Goal: Task Accomplishment & Management: Manage account settings

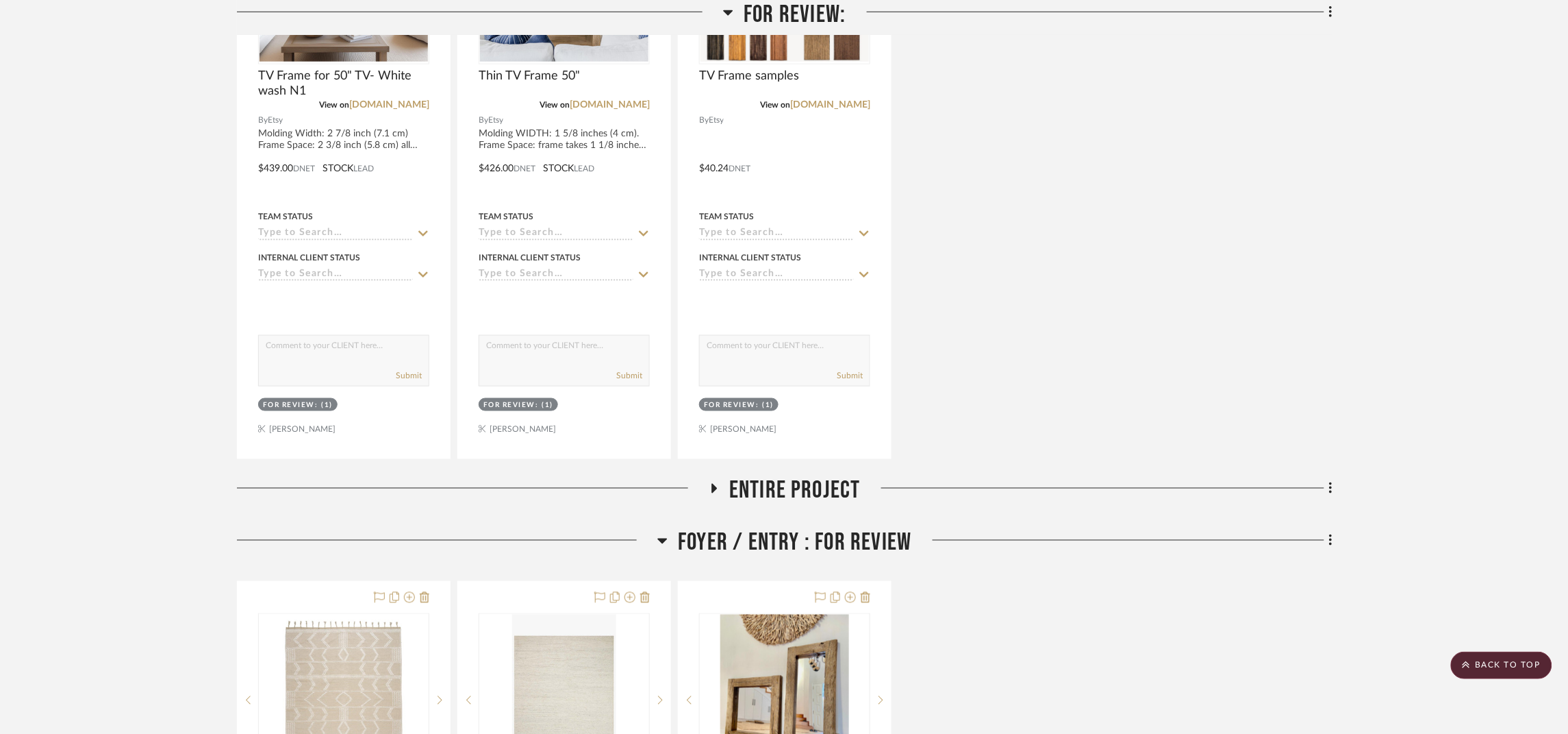
scroll to position [513, 0]
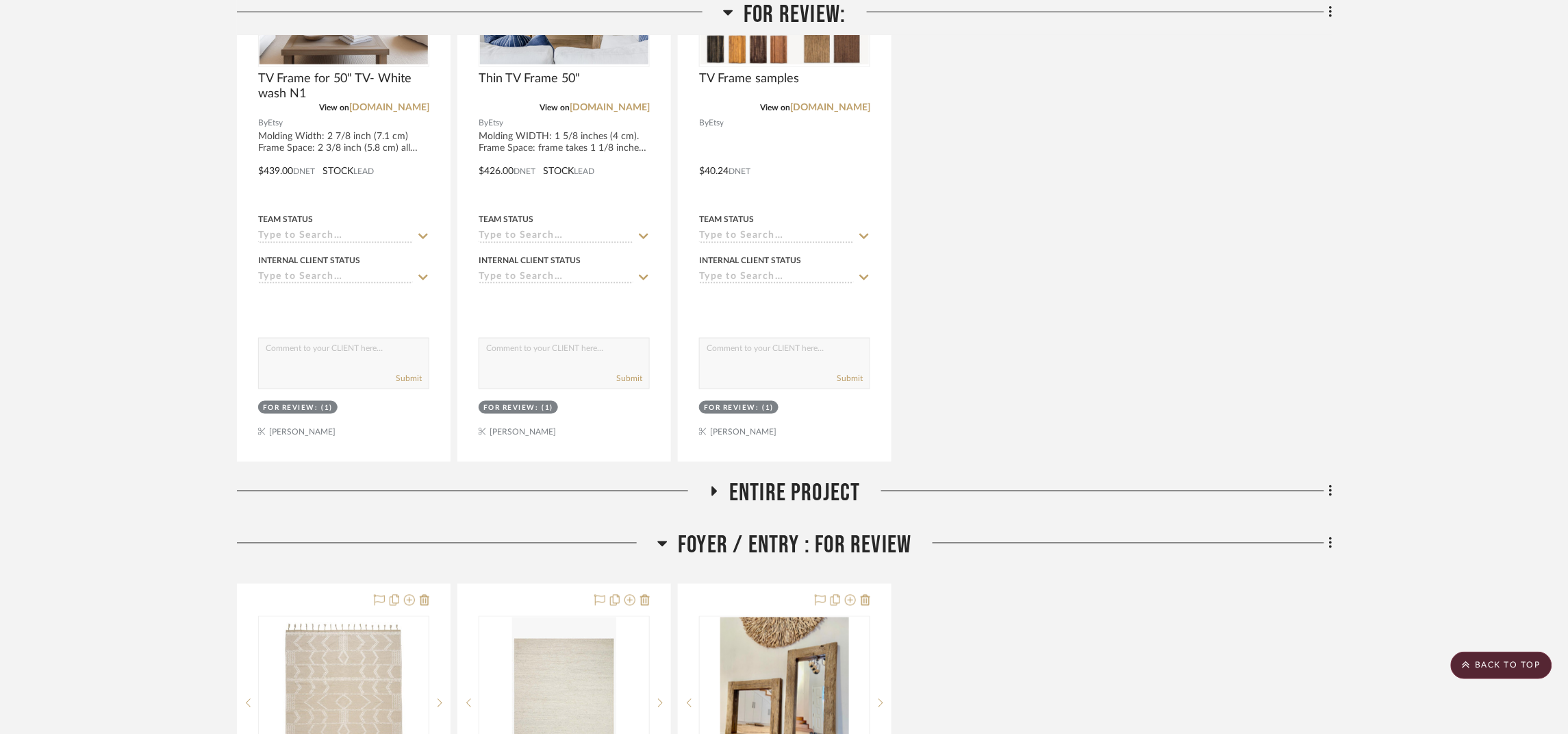
click at [848, 487] on span "Entire Project" at bounding box center [795, 493] width 132 height 29
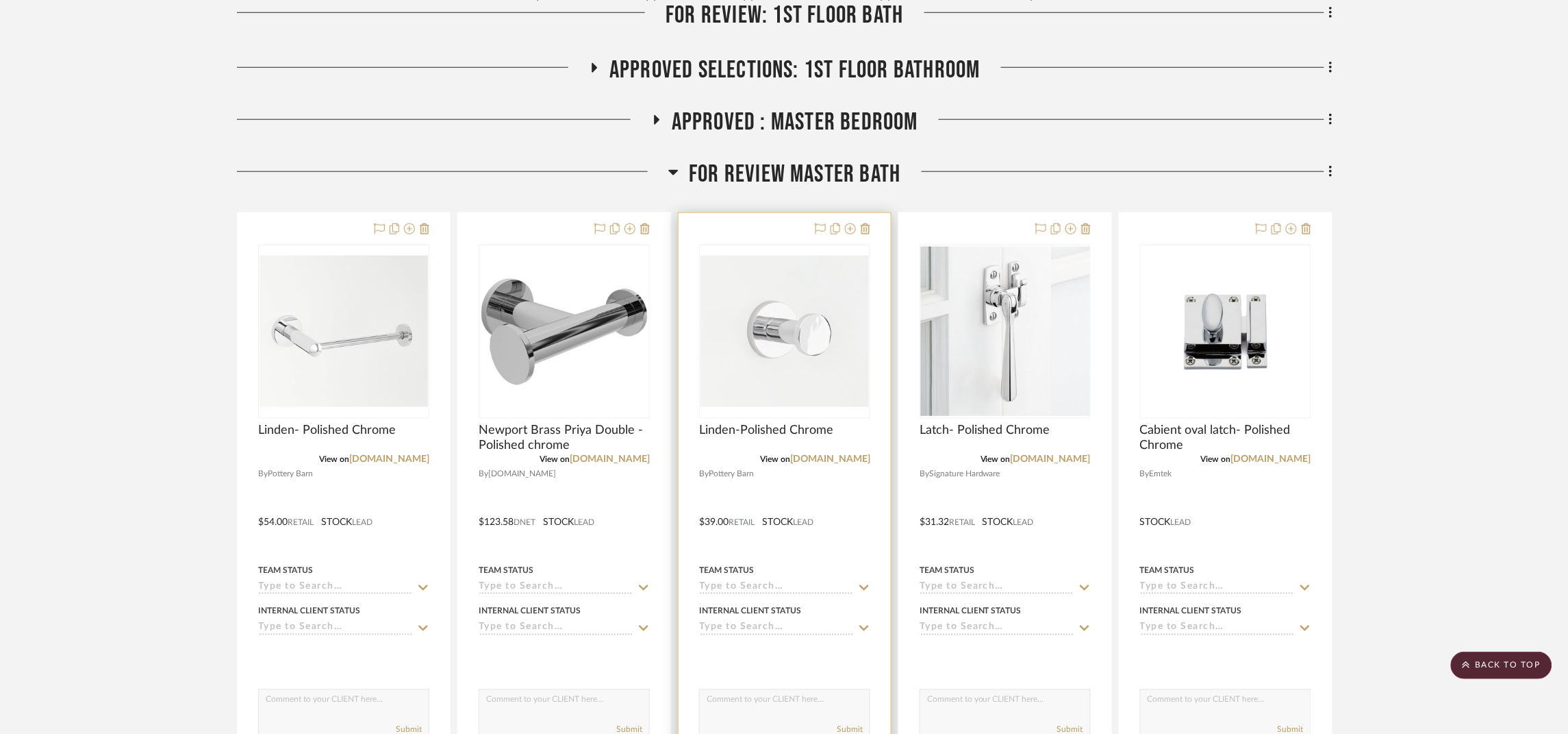
scroll to position [2568, 0]
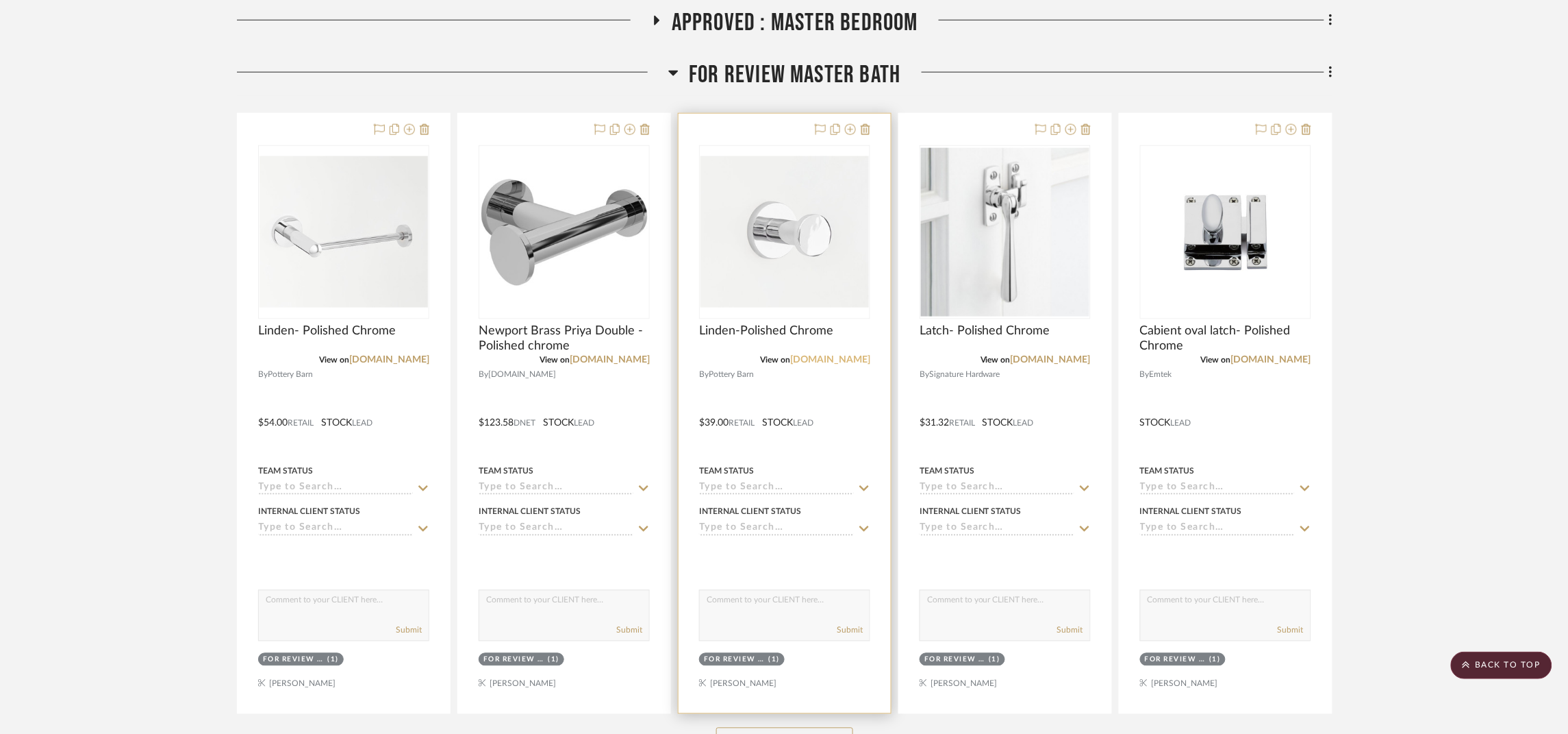
click at [828, 359] on link "[DOMAIN_NAME]" at bounding box center [830, 359] width 80 height 10
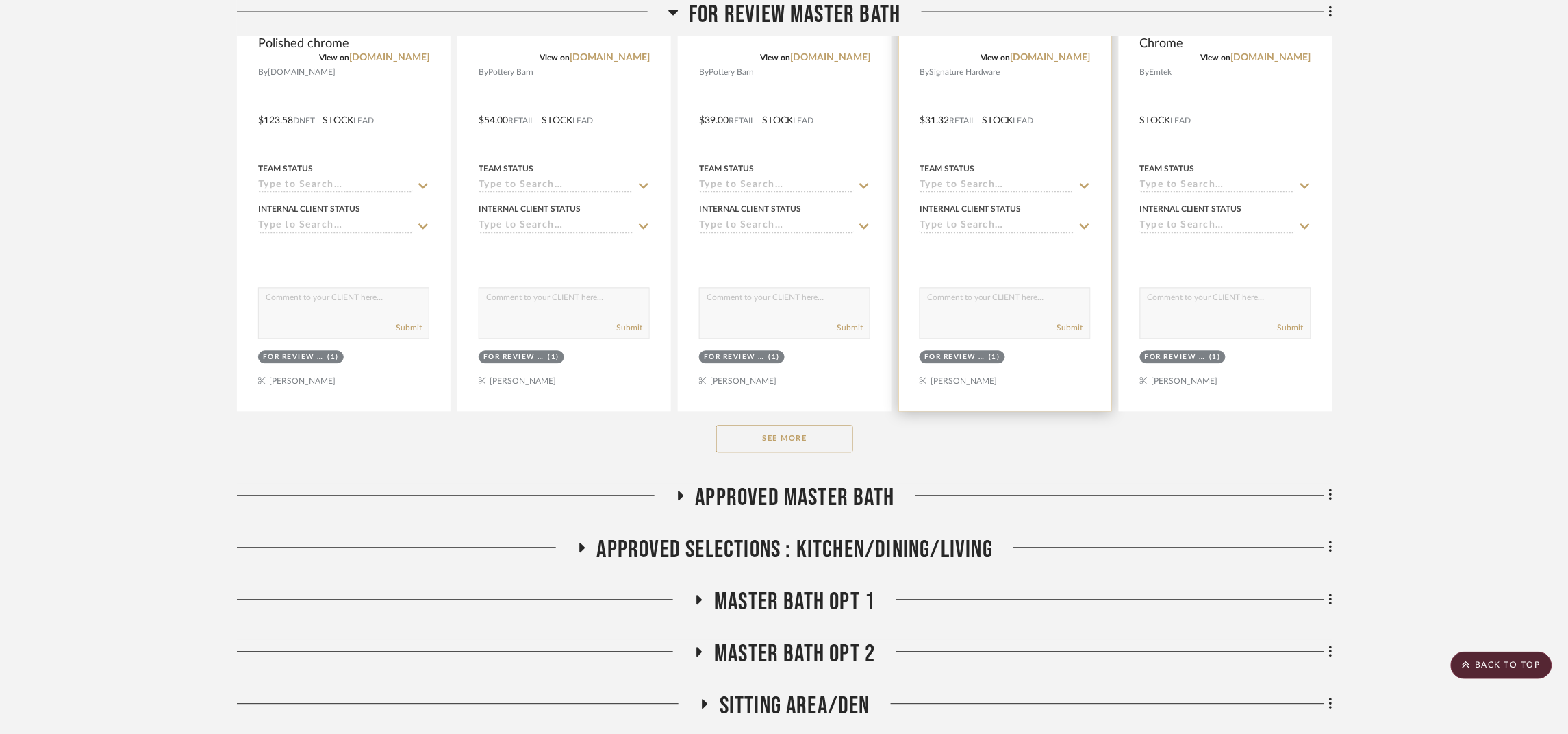
scroll to position [2877, 0]
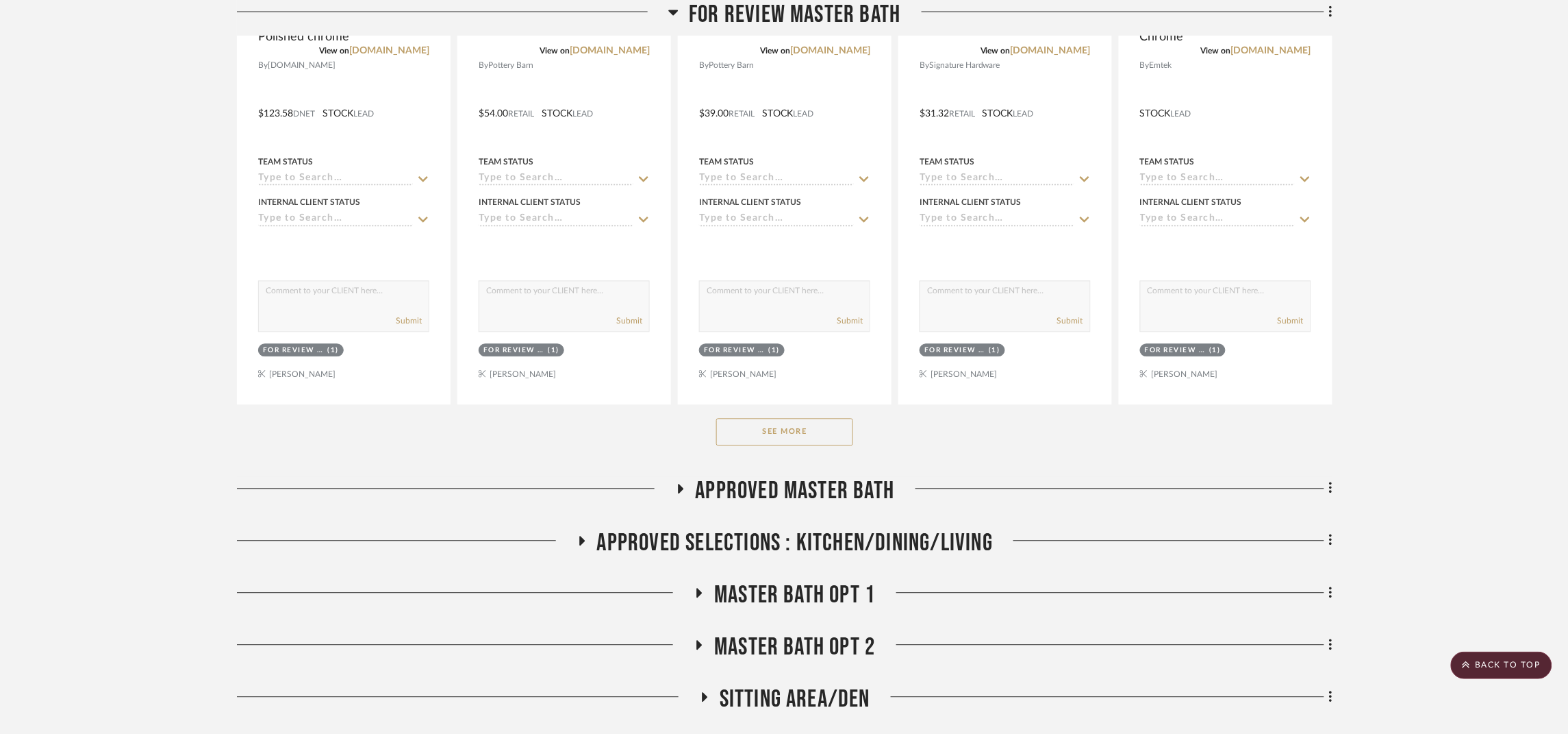
click at [819, 434] on button "See More" at bounding box center [785, 432] width 137 height 27
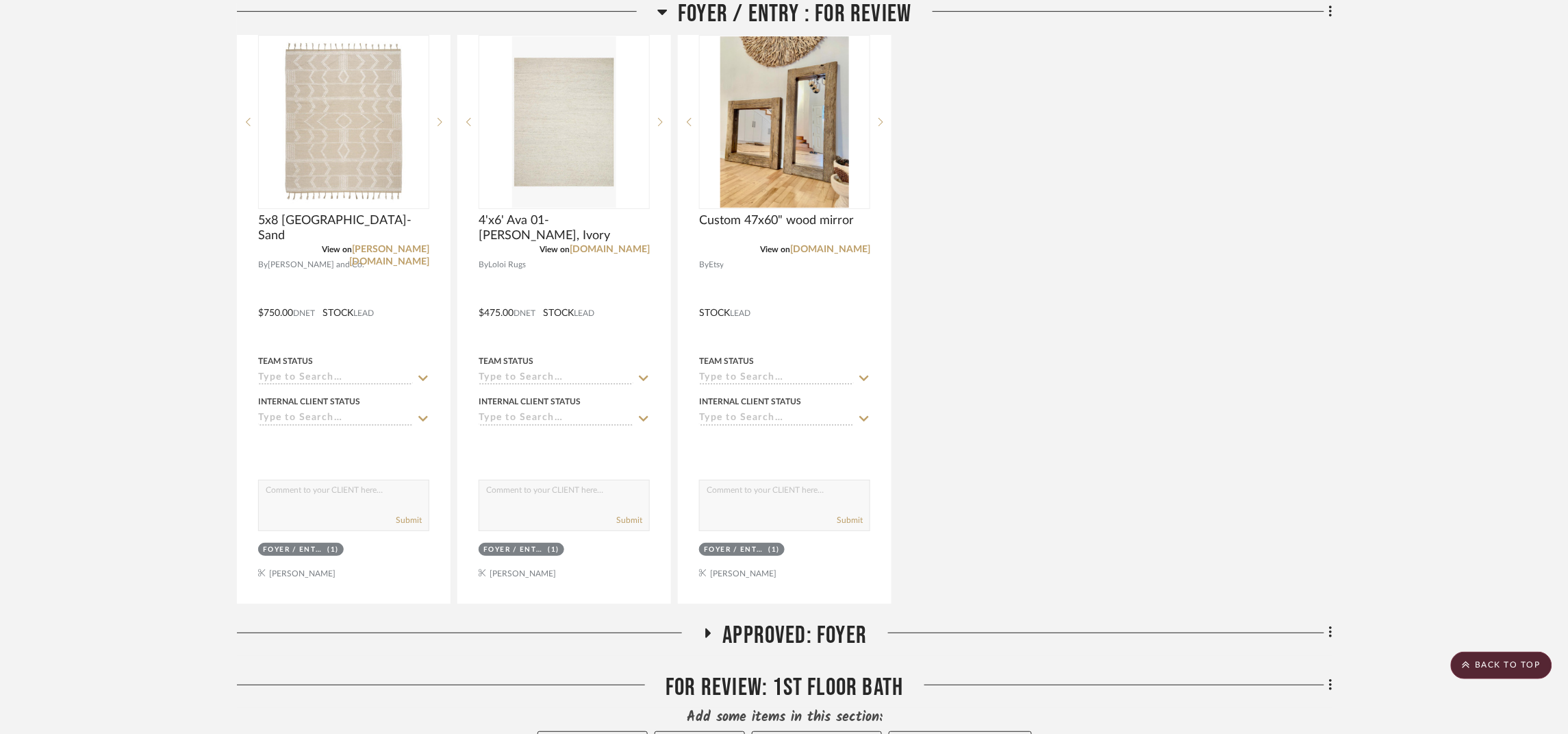
scroll to position [2055, 0]
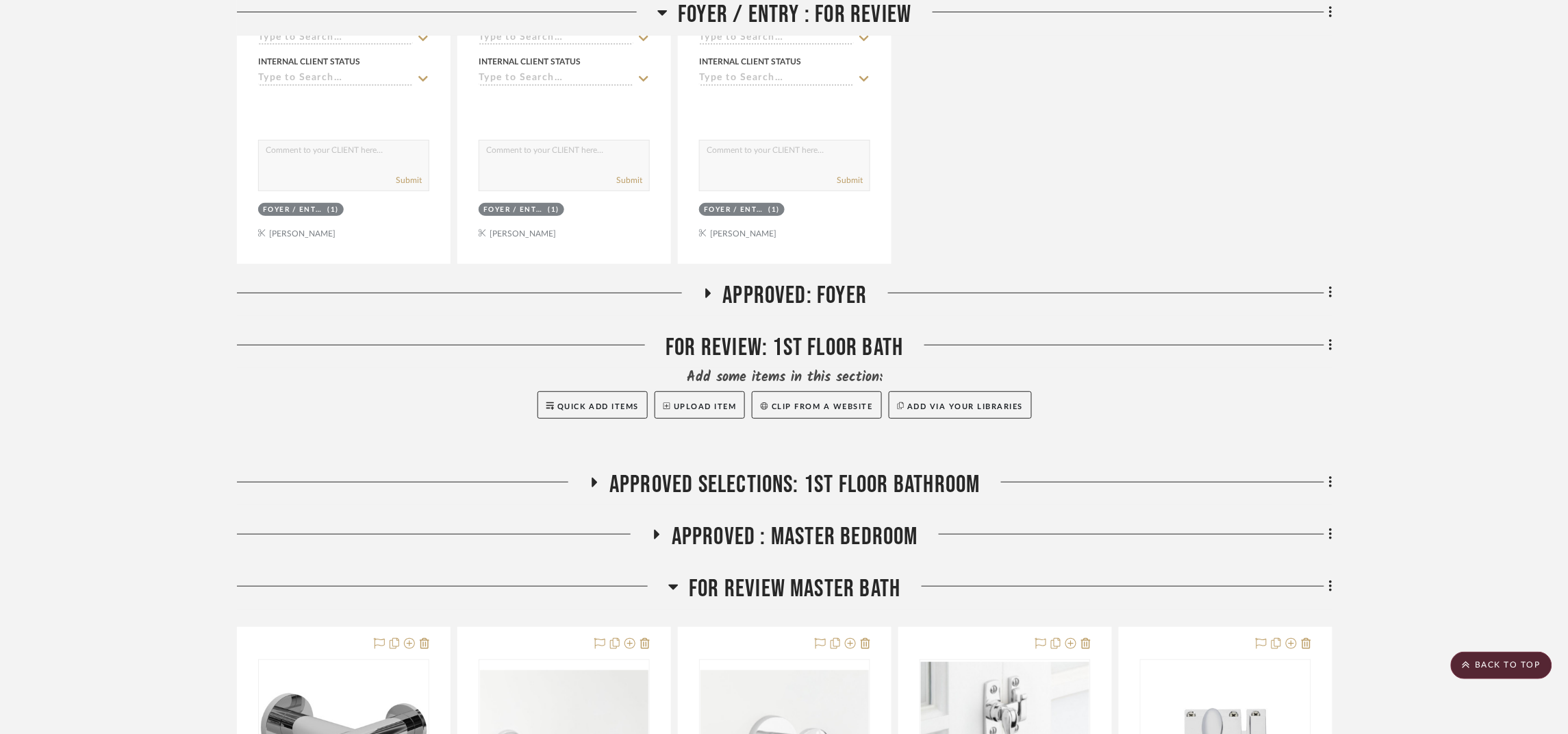
click at [885, 474] on span "Approved Selections: 1st Floor Bathroom" at bounding box center [795, 484] width 371 height 29
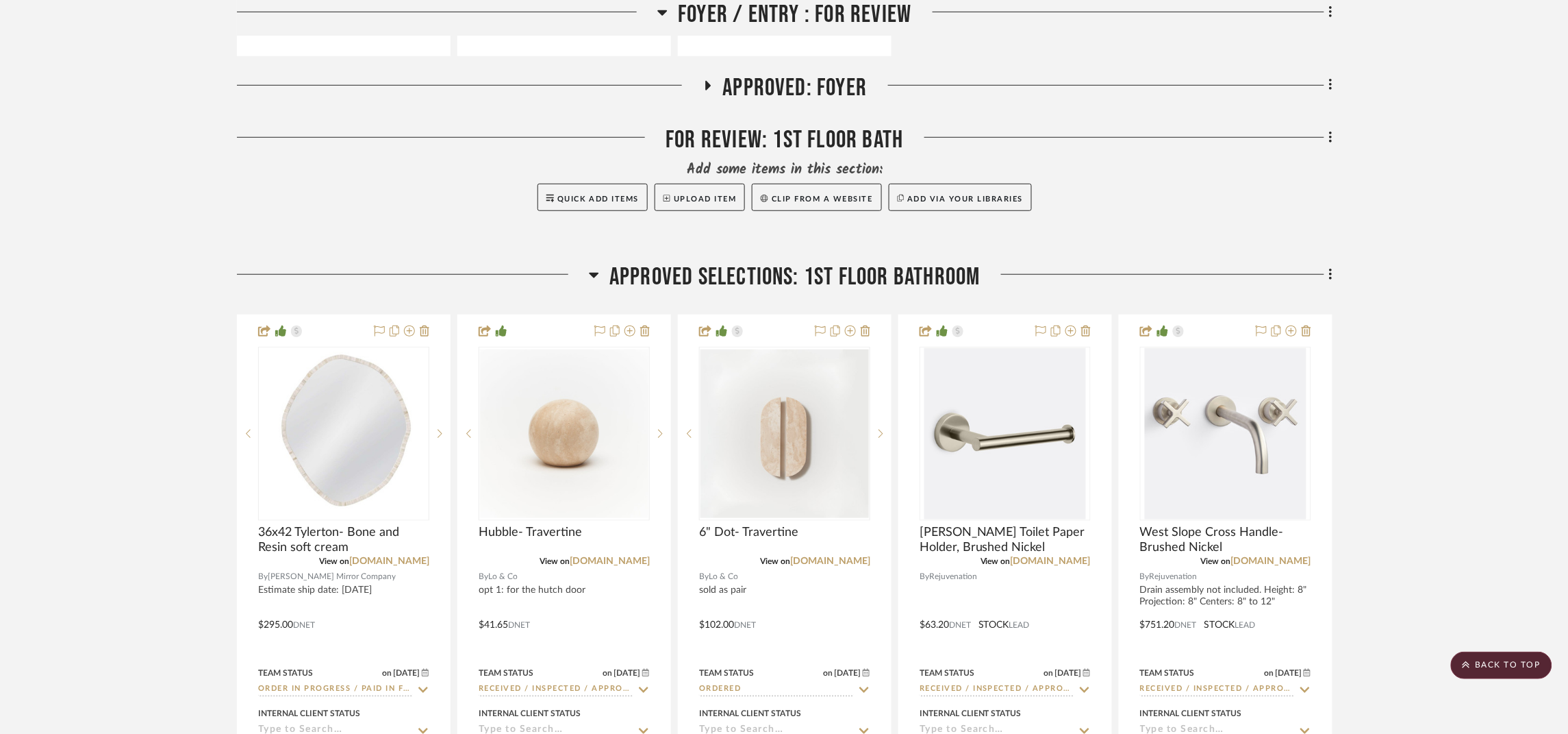
scroll to position [2363, 0]
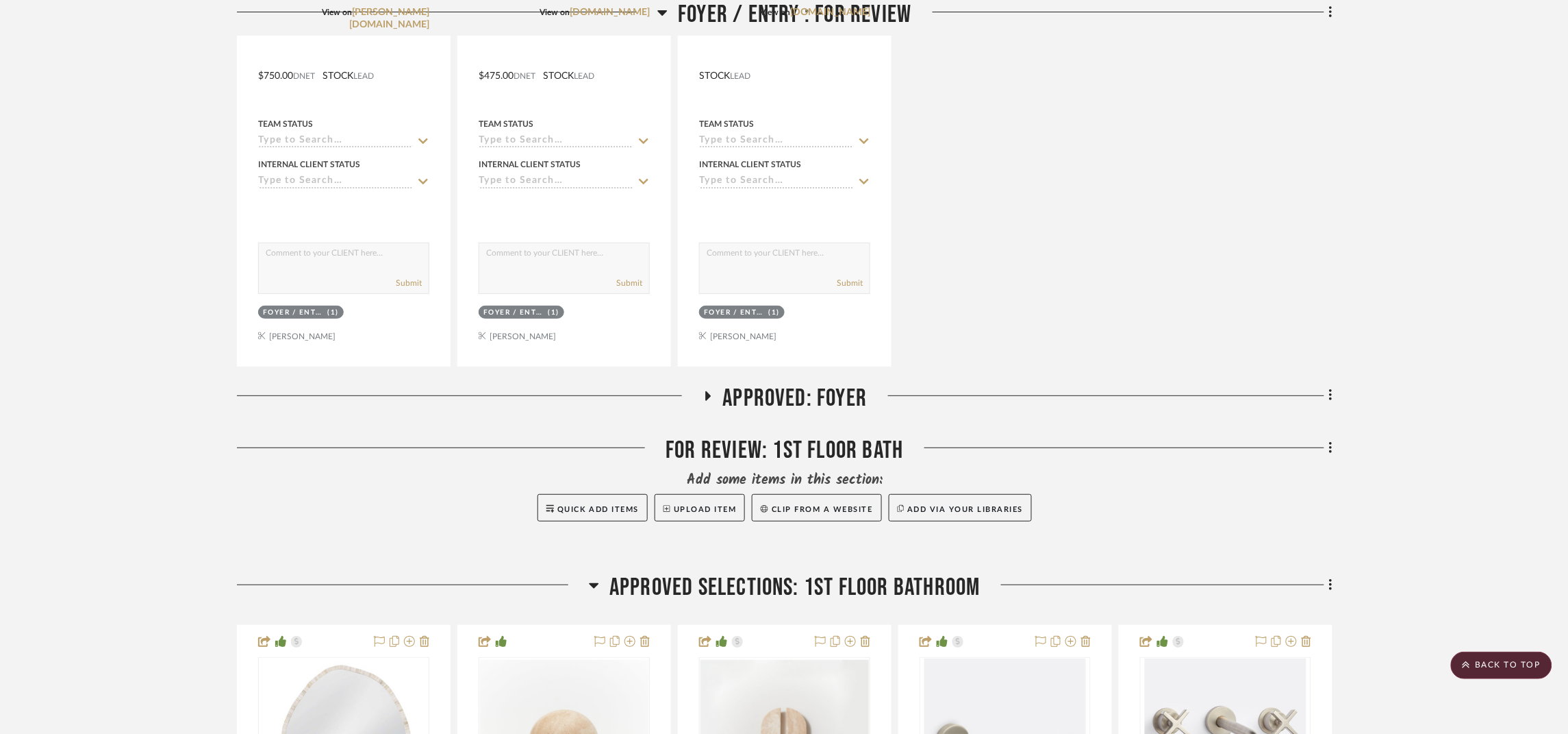
click at [827, 402] on span "Approved: Foyer" at bounding box center [795, 398] width 144 height 29
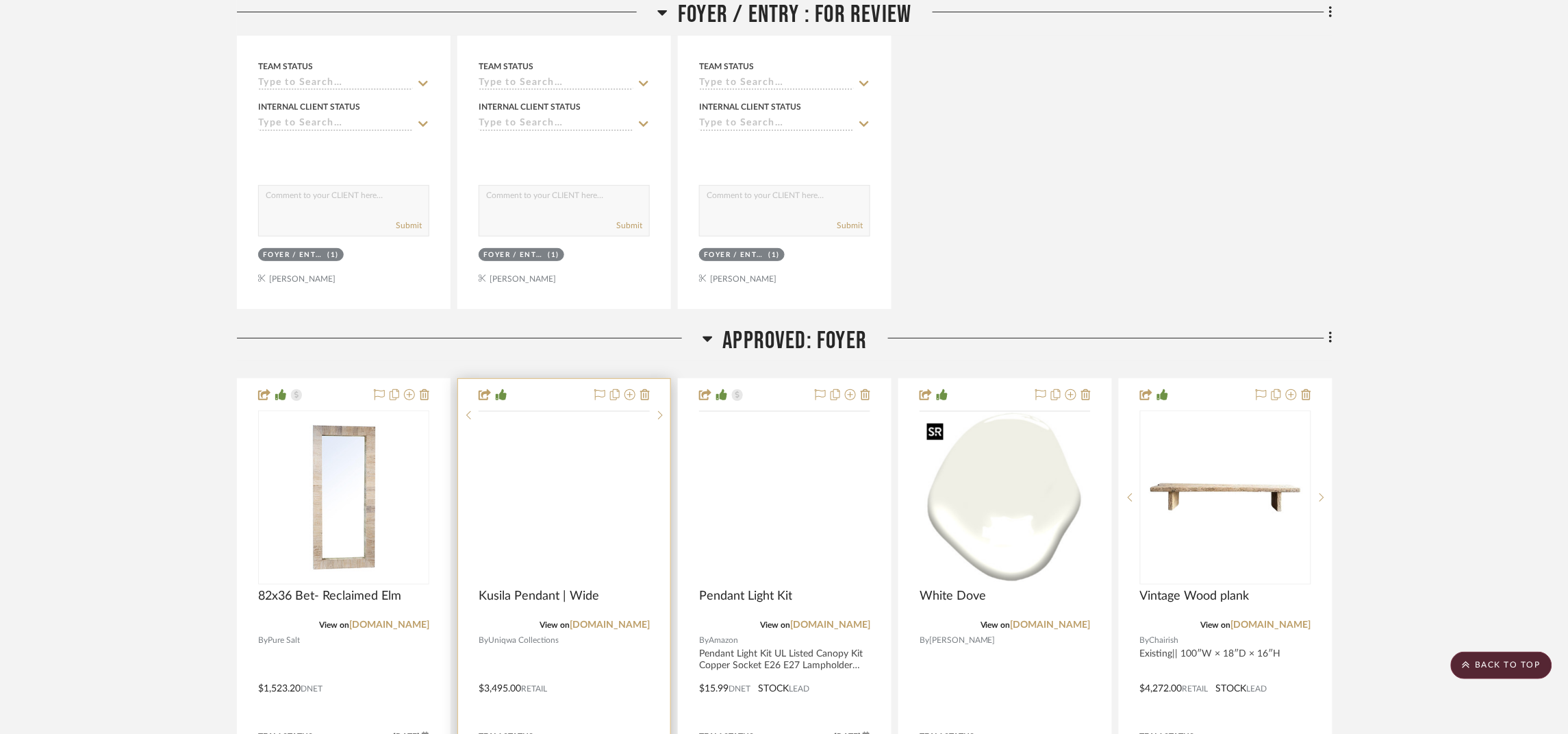
scroll to position [2158, 0]
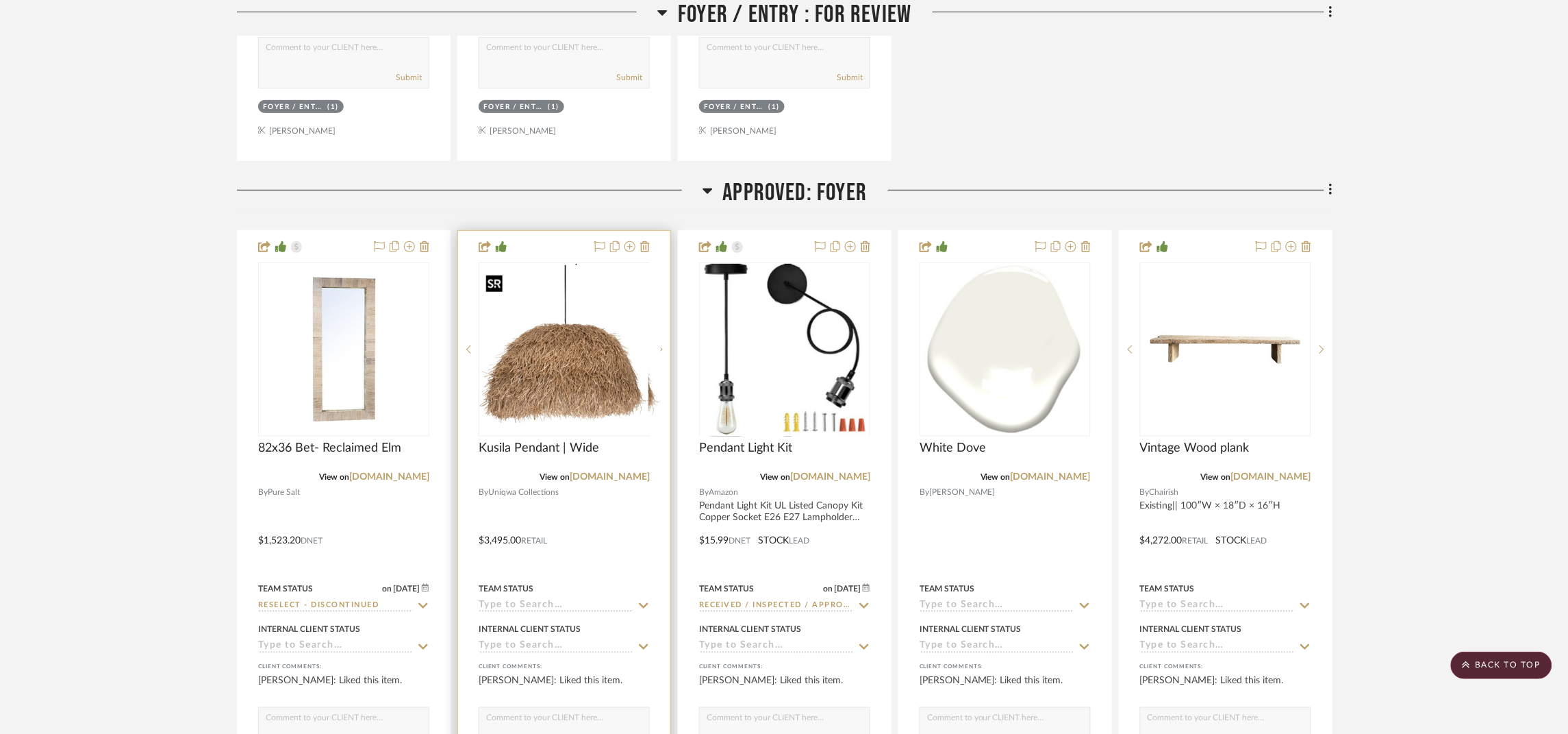
click at [577, 359] on div at bounding box center [565, 349] width 171 height 174
click at [592, 349] on img "0" at bounding box center [565, 350] width 168 height 168
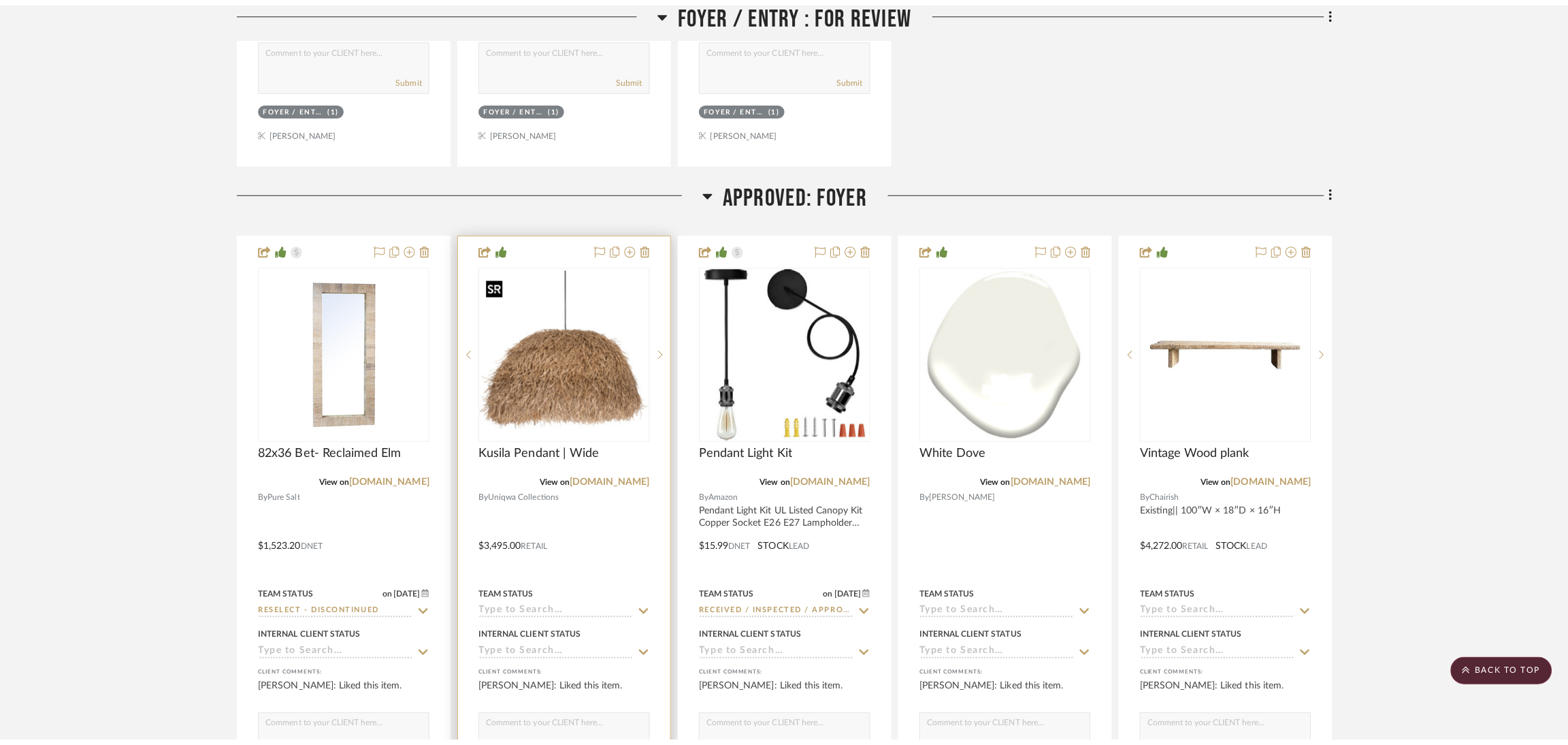
scroll to position [0, 0]
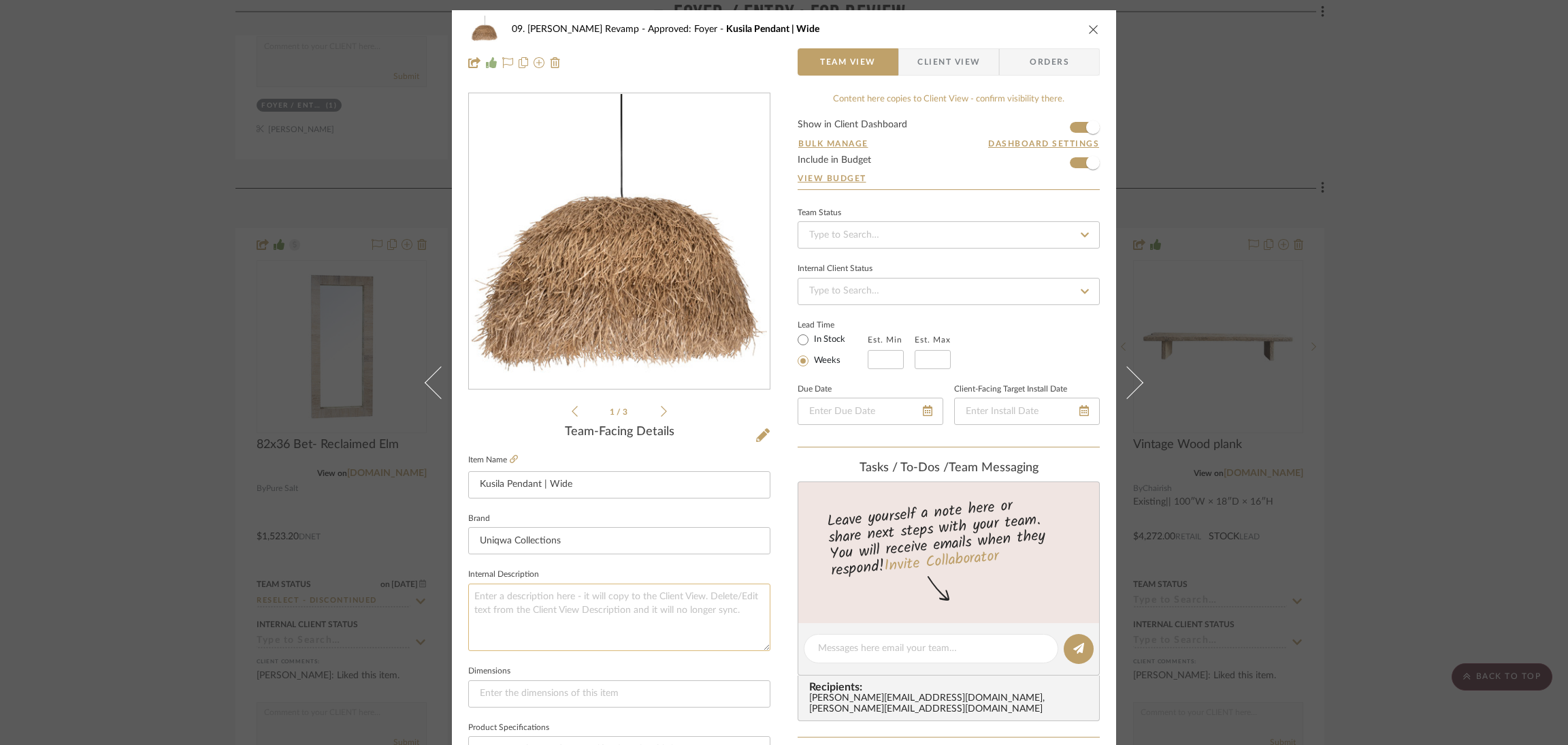
click at [572, 584] on textarea at bounding box center [619, 617] width 302 height 67
type textarea "Expected for November"
drag, startPoint x: 572, startPoint y: 572, endPoint x: 775, endPoint y: 646, distance: 216.1
click at [775, 646] on div "09. [PERSON_NAME] Revamp Approved: Foyer Kusila Pendant | Wide Team View Client…" at bounding box center [784, 639] width 664 height 1258
click at [1464, 420] on div "09. [PERSON_NAME] Revamp Approved: Foyer Kusila Pendant | Wide Team View Client…" at bounding box center [784, 372] width 1568 height 745
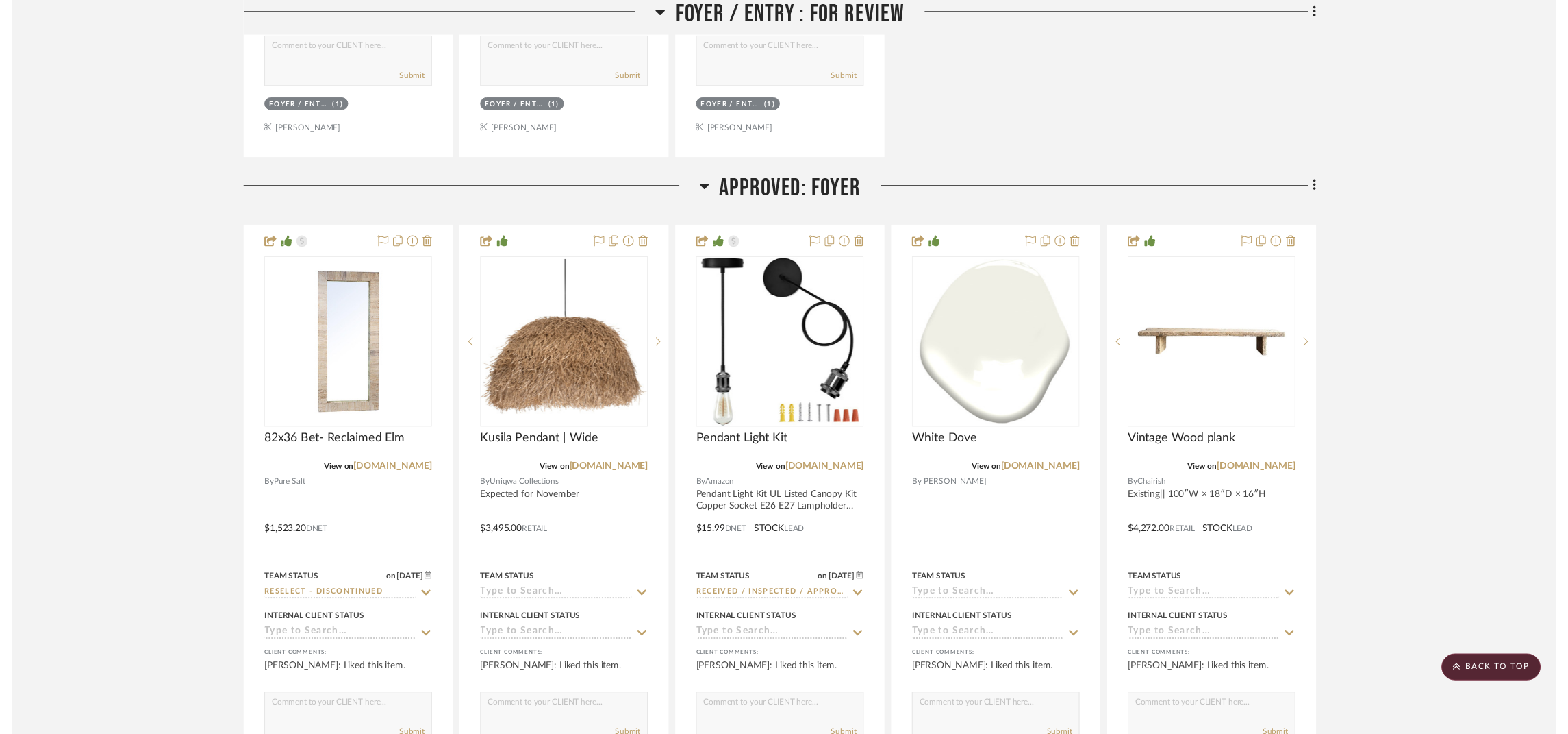
scroll to position [2158, 0]
